Goal: Transaction & Acquisition: Register for event/course

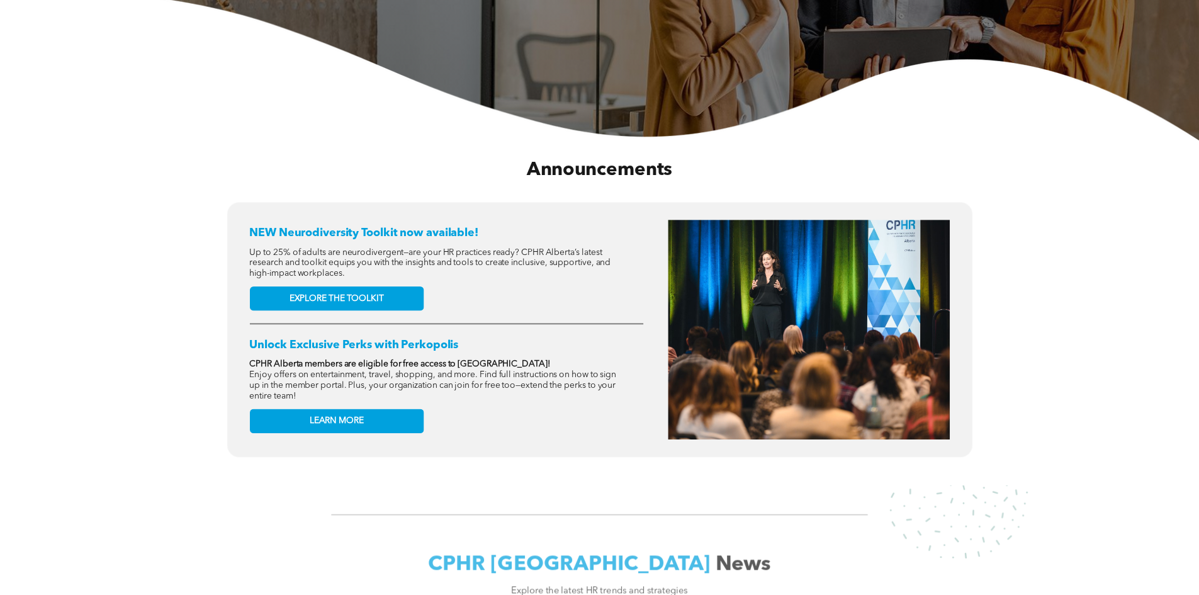
scroll to position [378, 0]
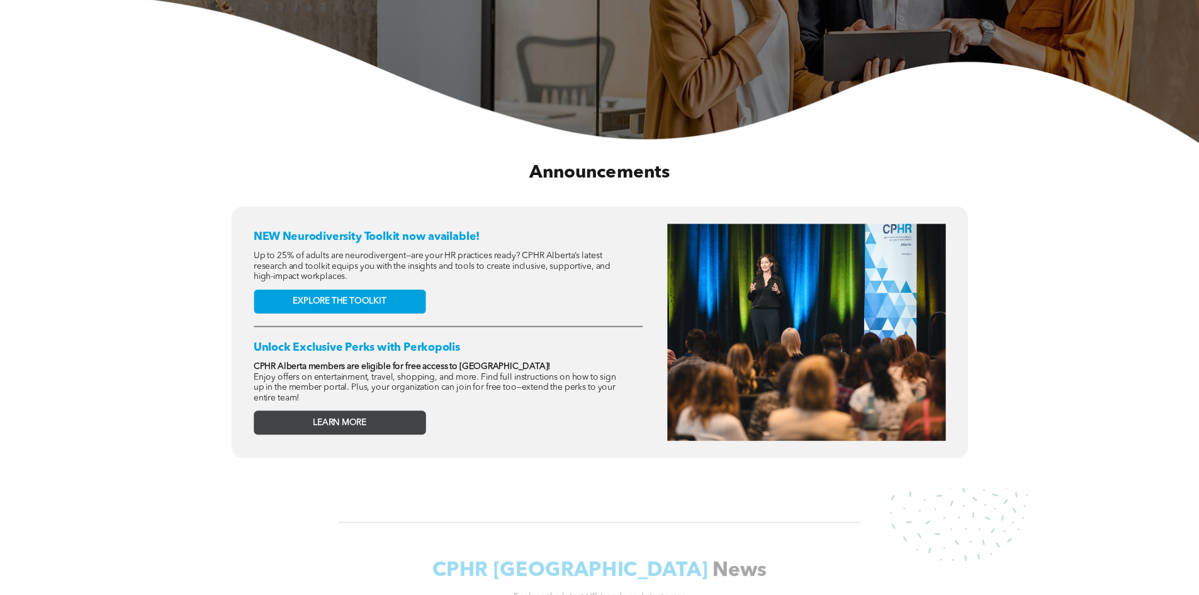
click at [379, 421] on link "LEARN MORE" at bounding box center [340, 422] width 172 height 24
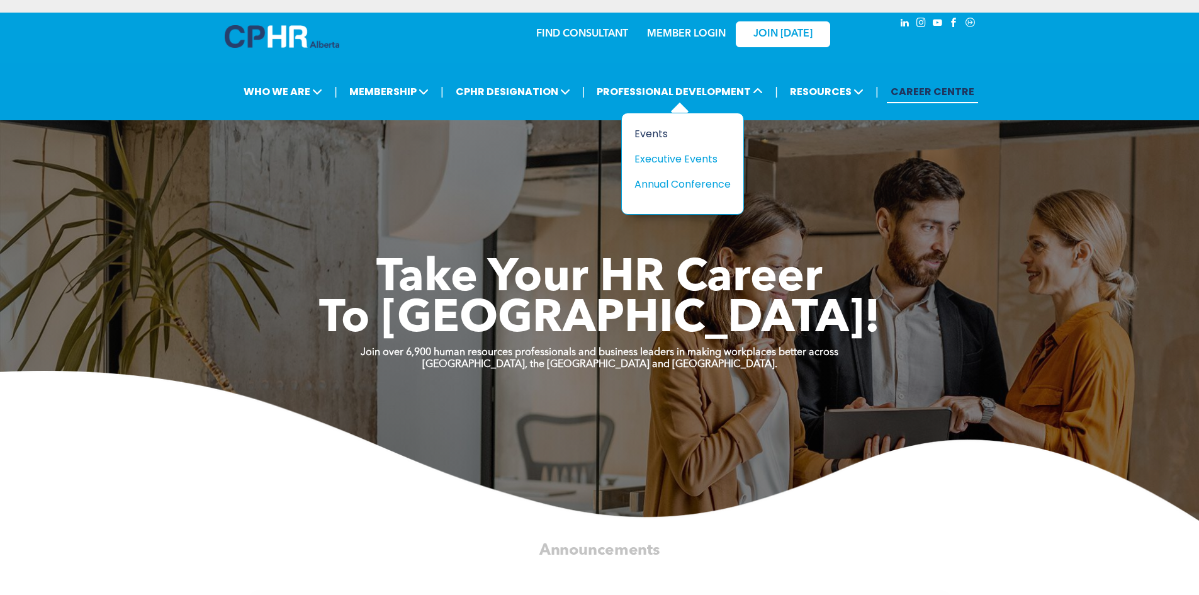
click at [665, 133] on div "Events" at bounding box center [677, 134] width 87 height 16
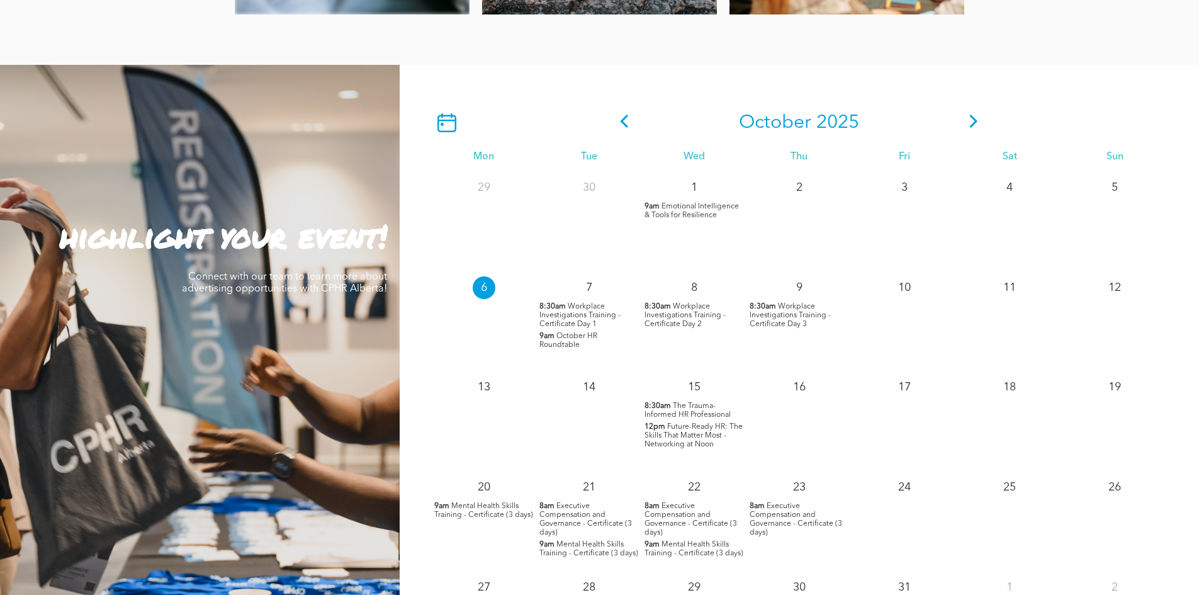
scroll to position [1070, 0]
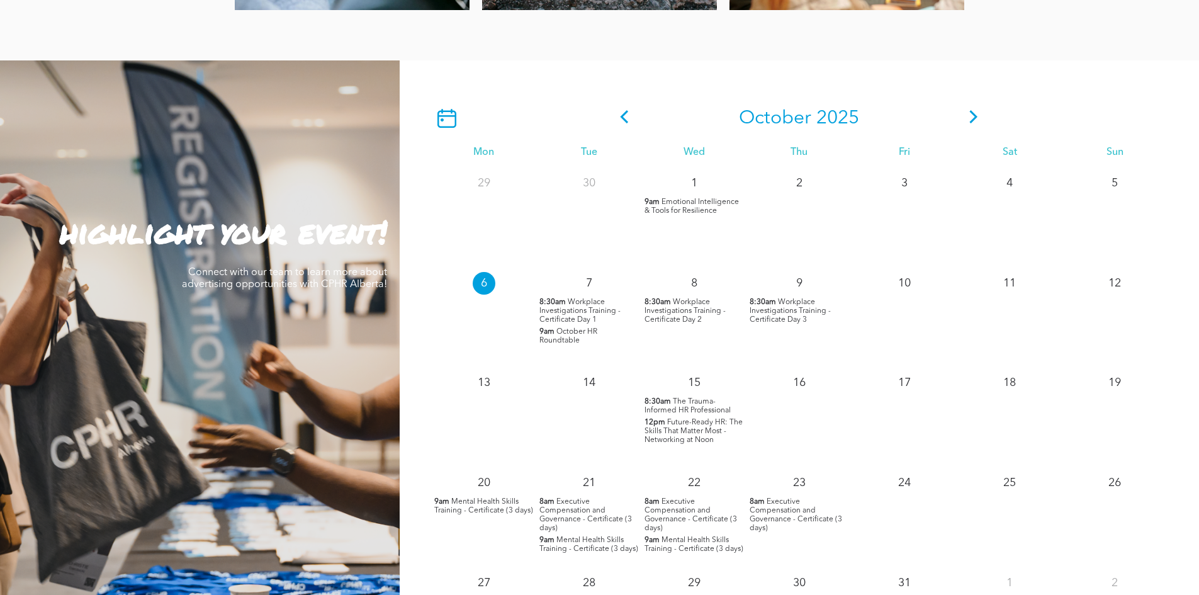
click at [562, 342] on span "October HR Roundtable" at bounding box center [568, 336] width 58 height 16
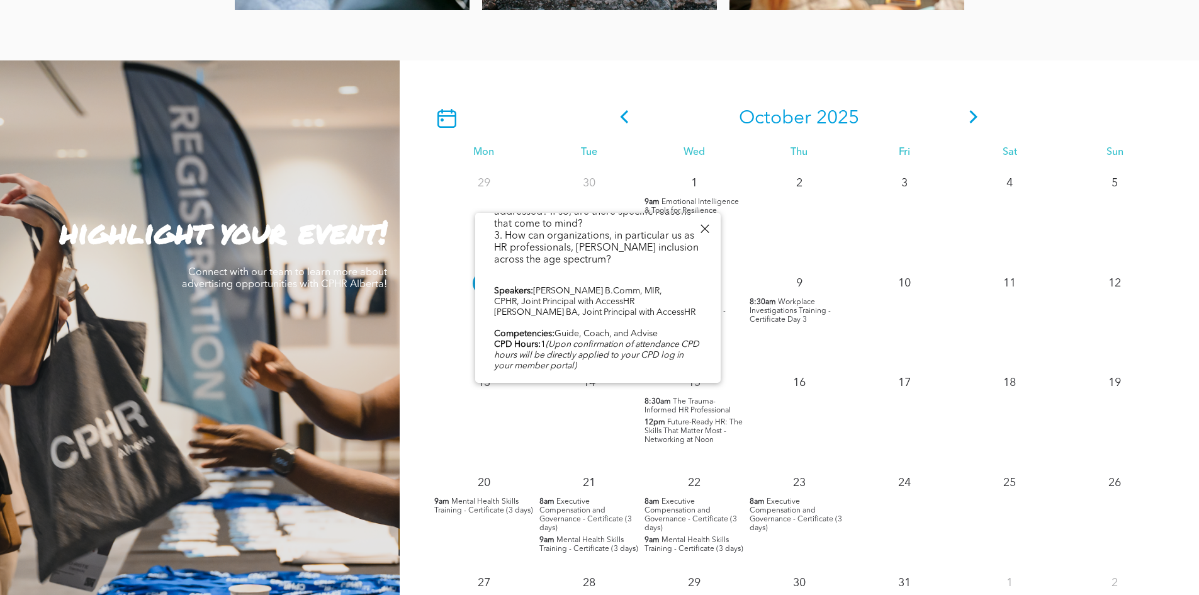
scroll to position [391, 0]
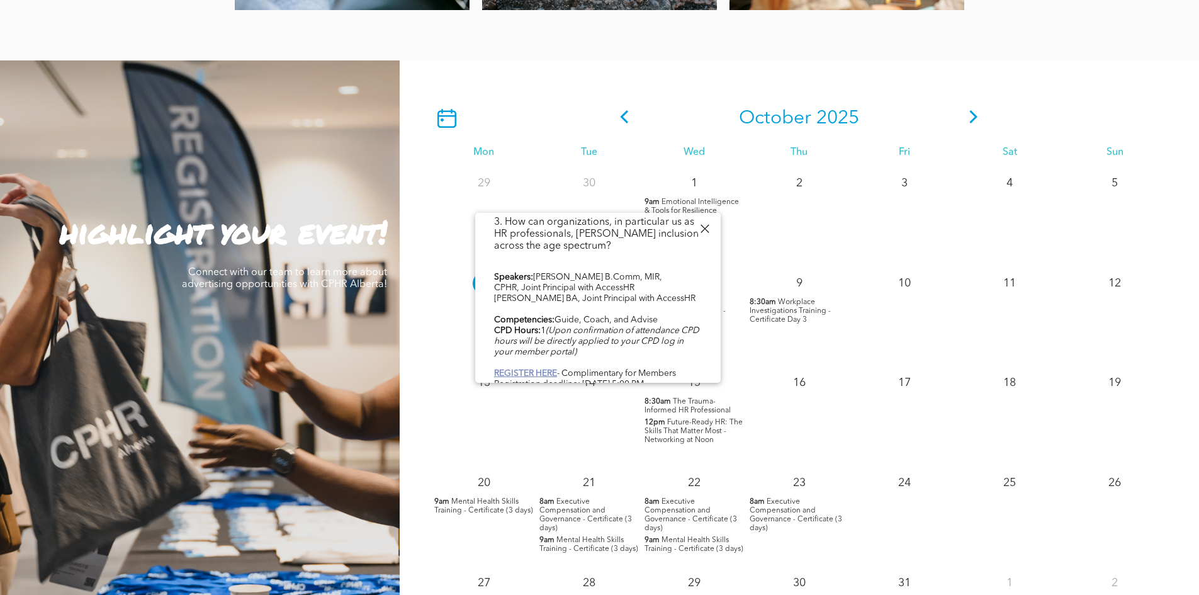
click at [540, 369] on b "REGISTER HERE" at bounding box center [525, 373] width 63 height 9
click at [1109, 382] on p "19" at bounding box center [1114, 382] width 23 height 23
click at [710, 228] on div at bounding box center [704, 228] width 17 height 17
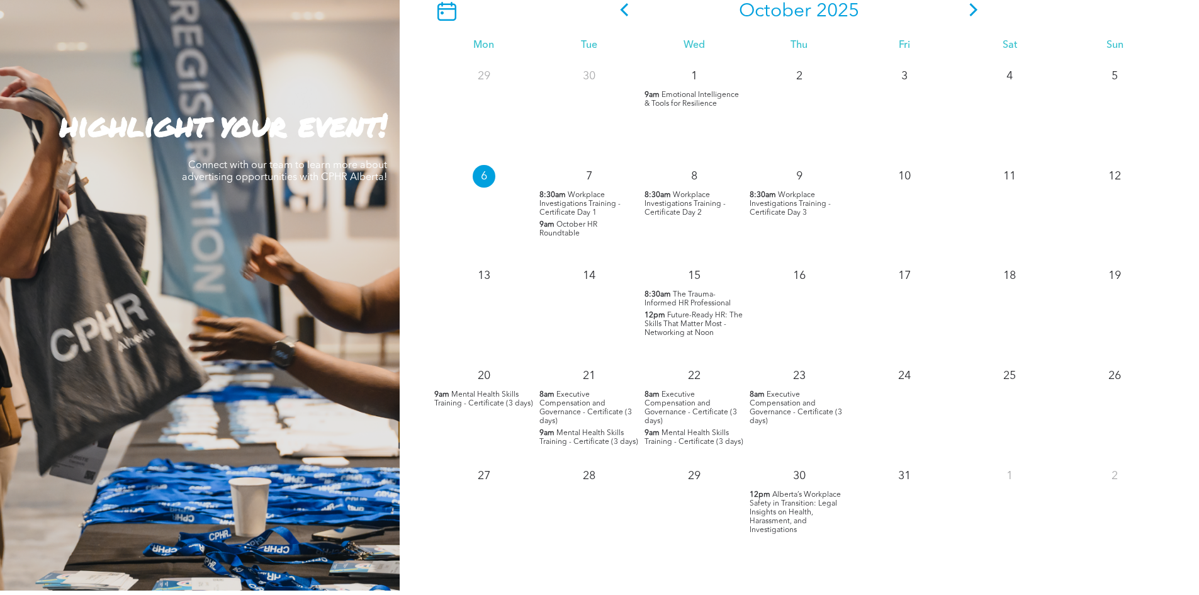
scroll to position [1259, 0]
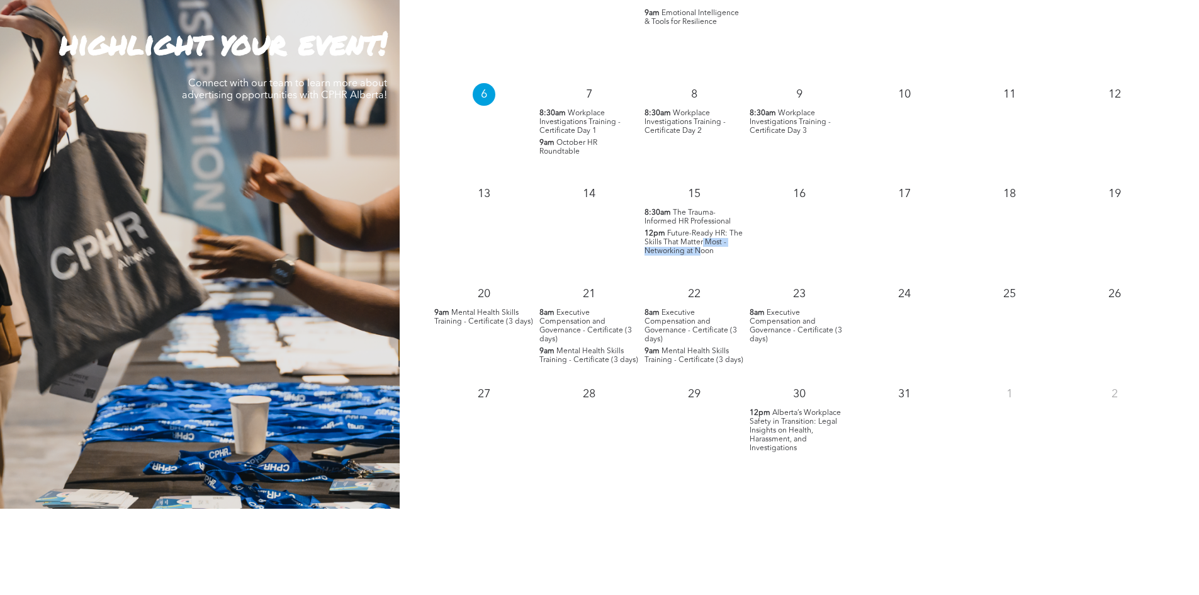
click at [702, 247] on span "Future-Ready HR: The Skills That Matter Most - Networking at Noon" at bounding box center [693, 242] width 98 height 25
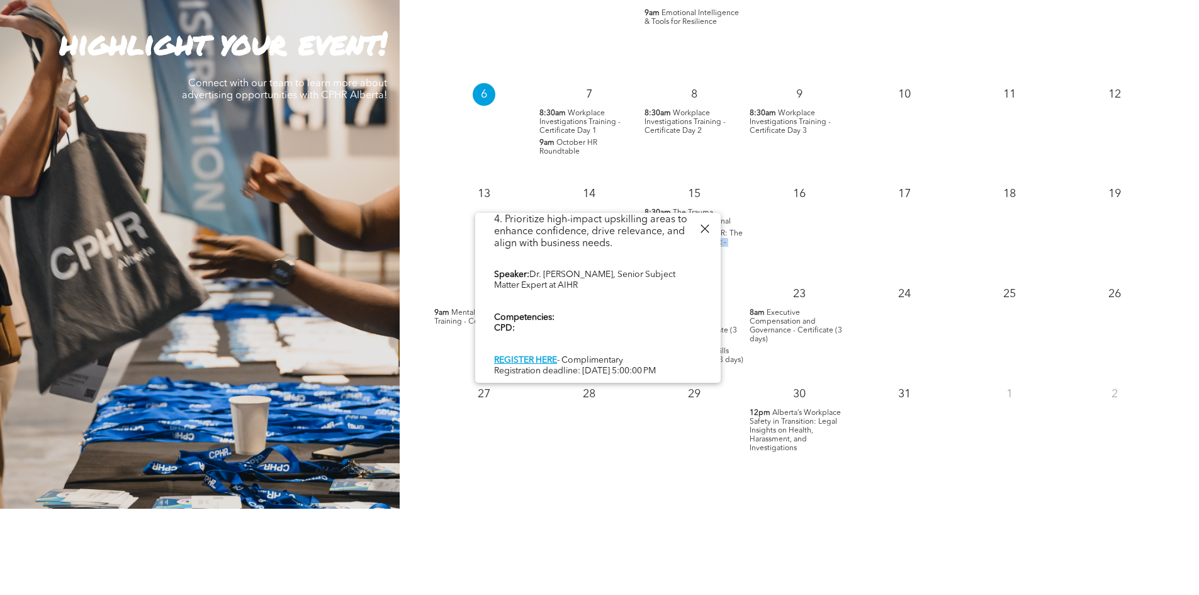
scroll to position [517, 0]
click at [528, 345] on div "The world of HR is evolving faster than ever—and so are the skills required to …" at bounding box center [598, 93] width 208 height 569
click at [528, 356] on link "REGISTER HERE" at bounding box center [525, 360] width 63 height 9
